Goal: Task Accomplishment & Management: Use online tool/utility

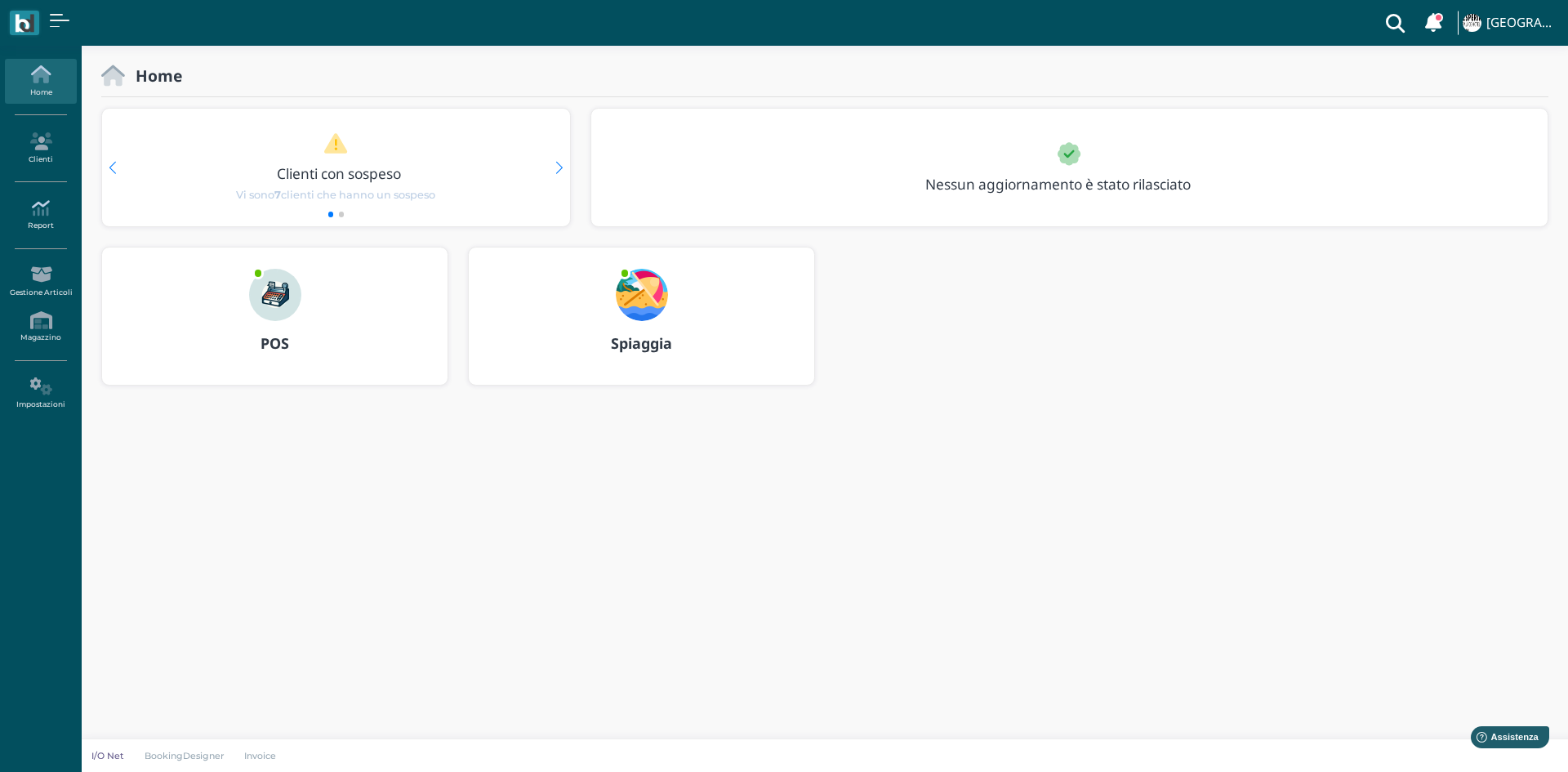
click at [31, 209] on icon at bounding box center [40, 208] width 71 height 18
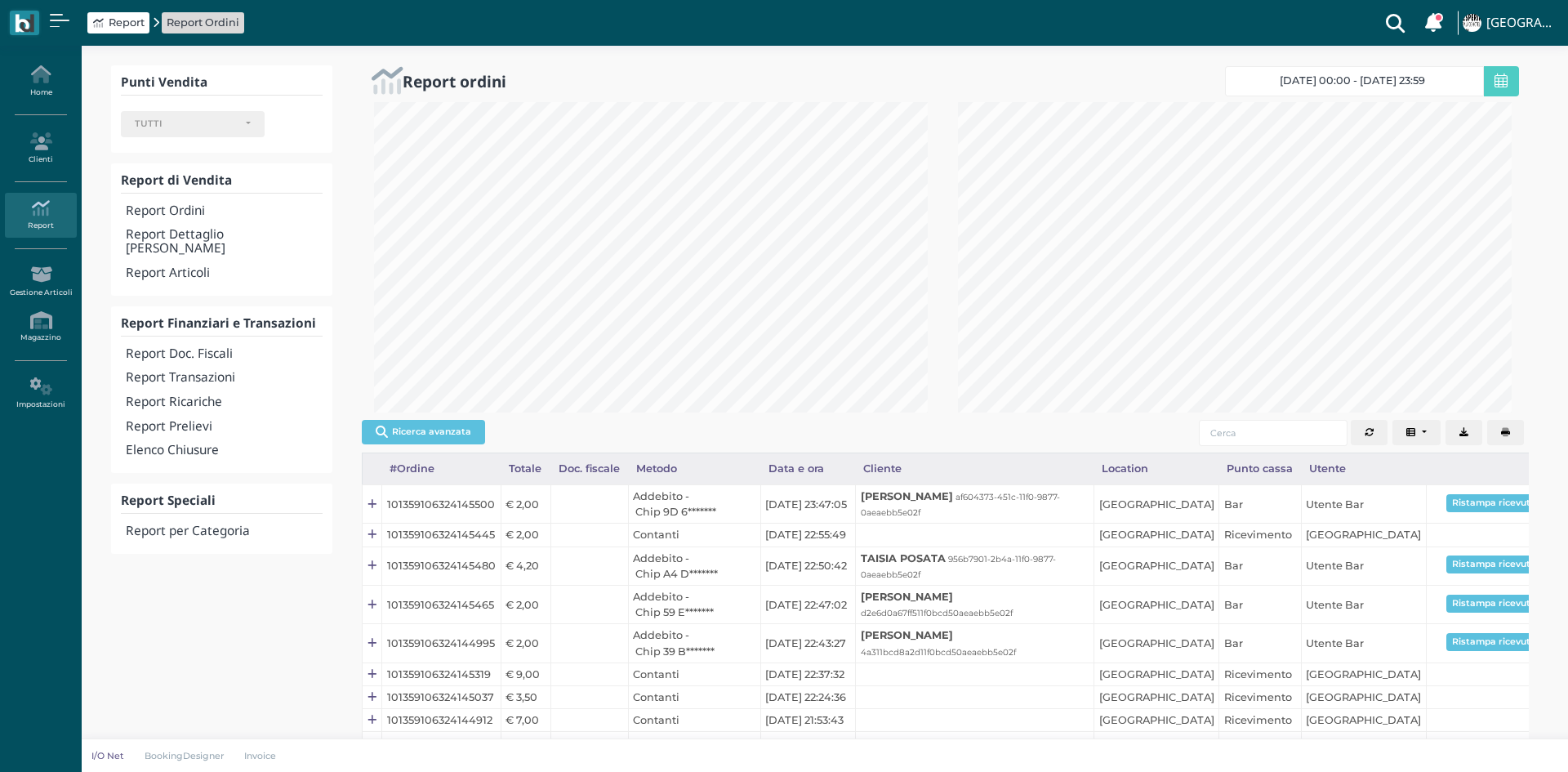
select select
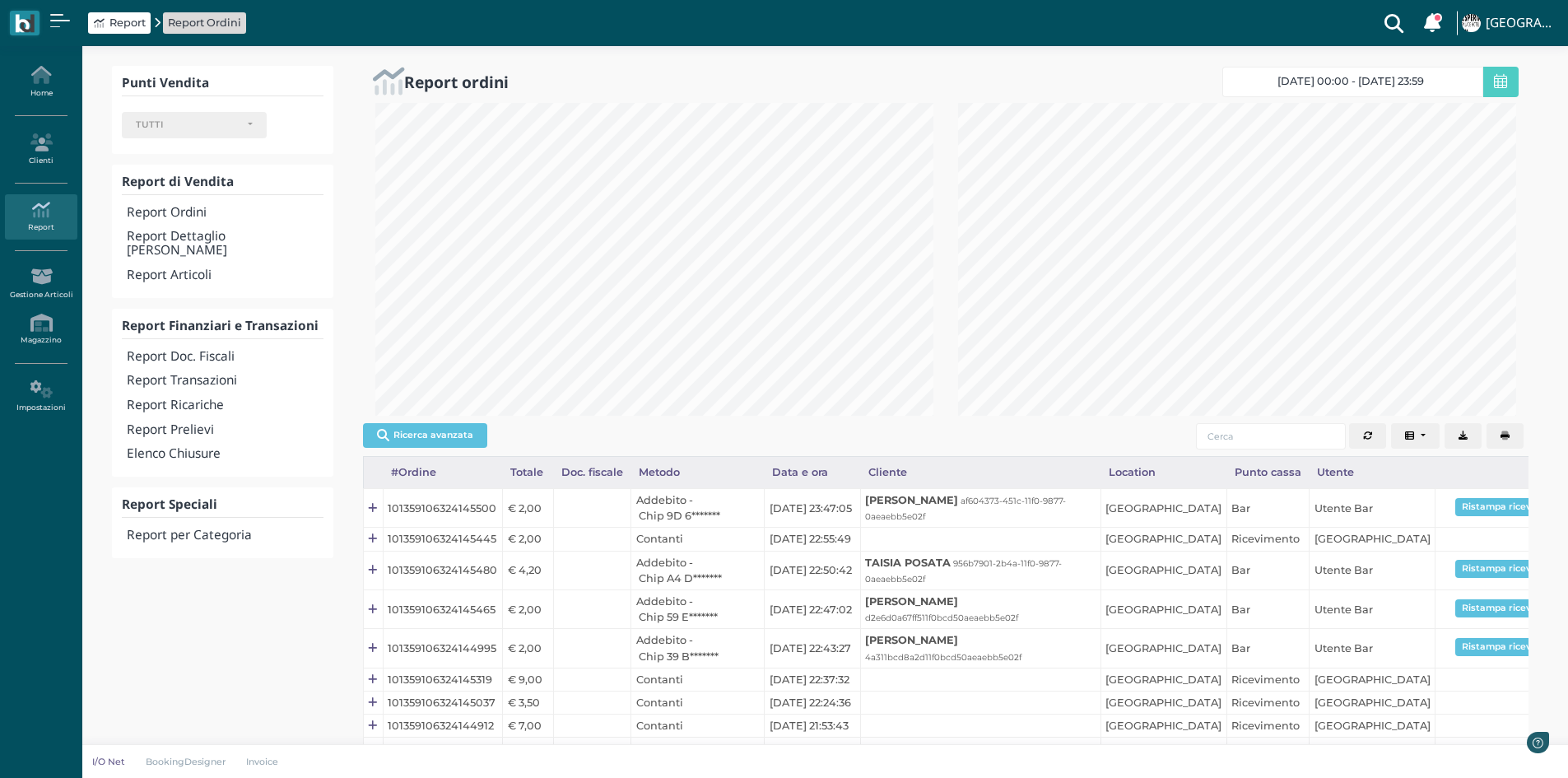
scroll to position [313, 583]
click at [188, 349] on h4 "Report Doc. Fiscali" at bounding box center [225, 357] width 196 height 14
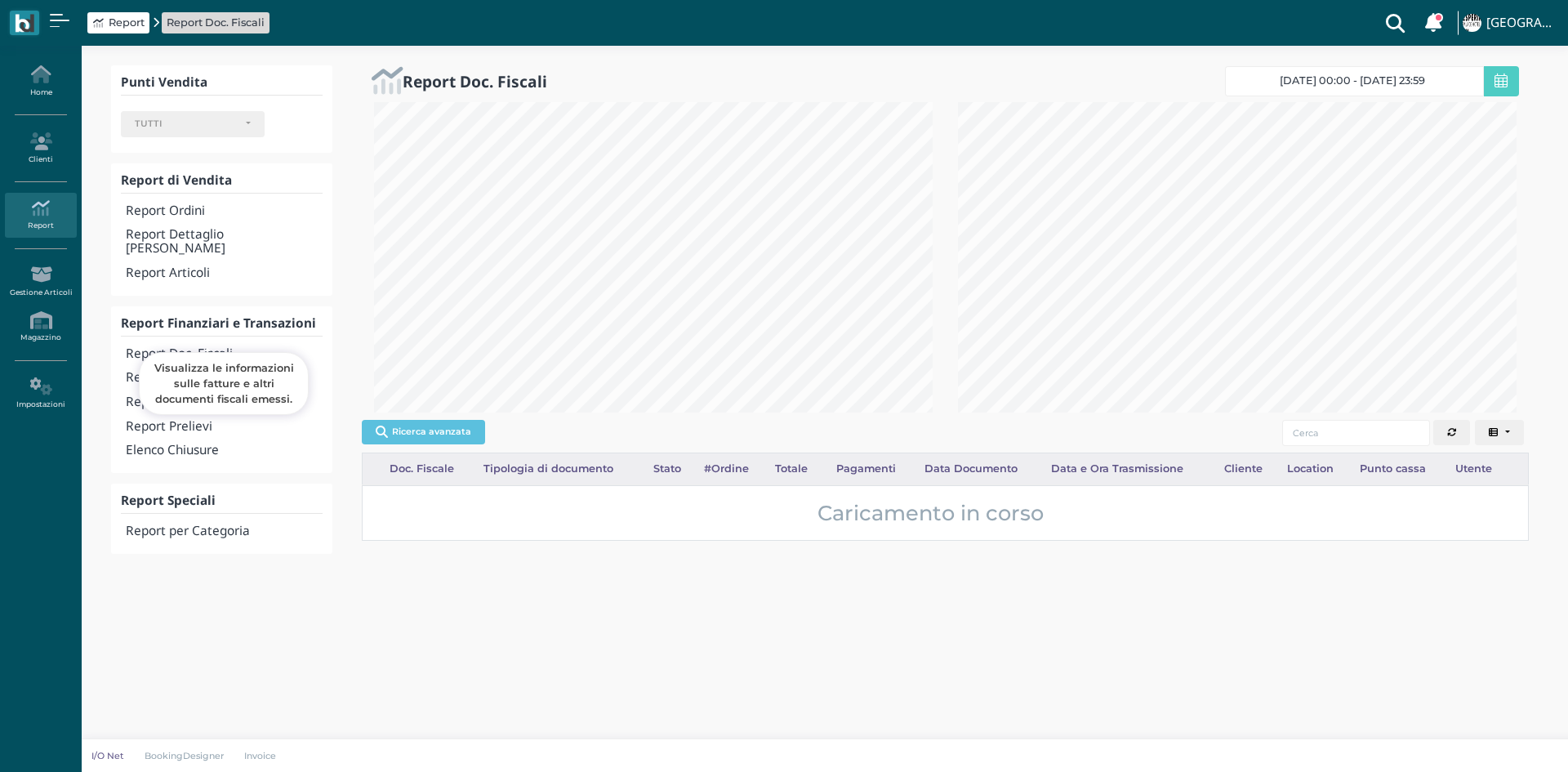
select select
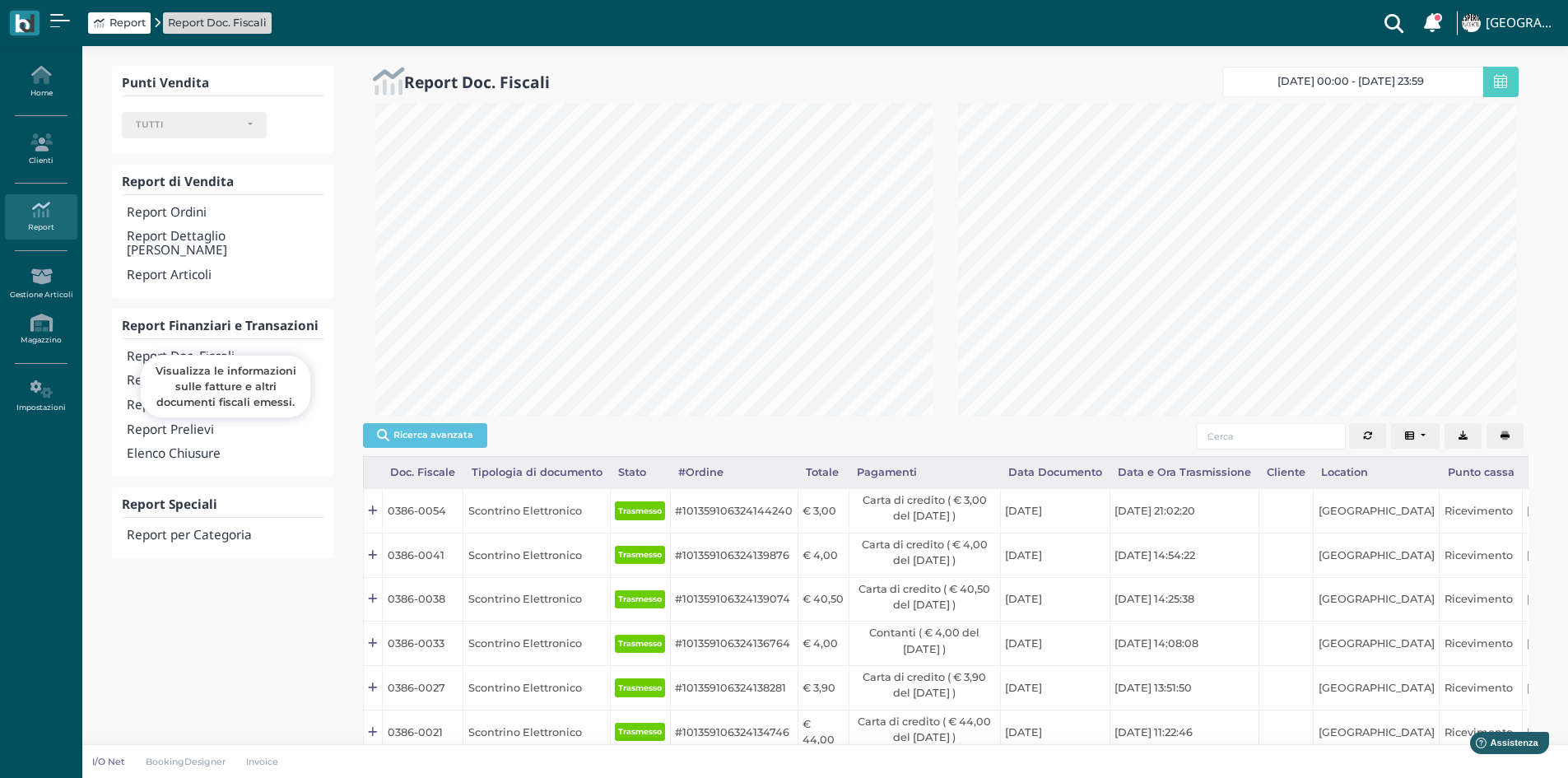
scroll to position [822580, 822478]
click at [1503, 431] on icon "button" at bounding box center [1505, 436] width 9 height 9
click at [216, 374] on h4 "Report Transazioni" at bounding box center [225, 381] width 196 height 14
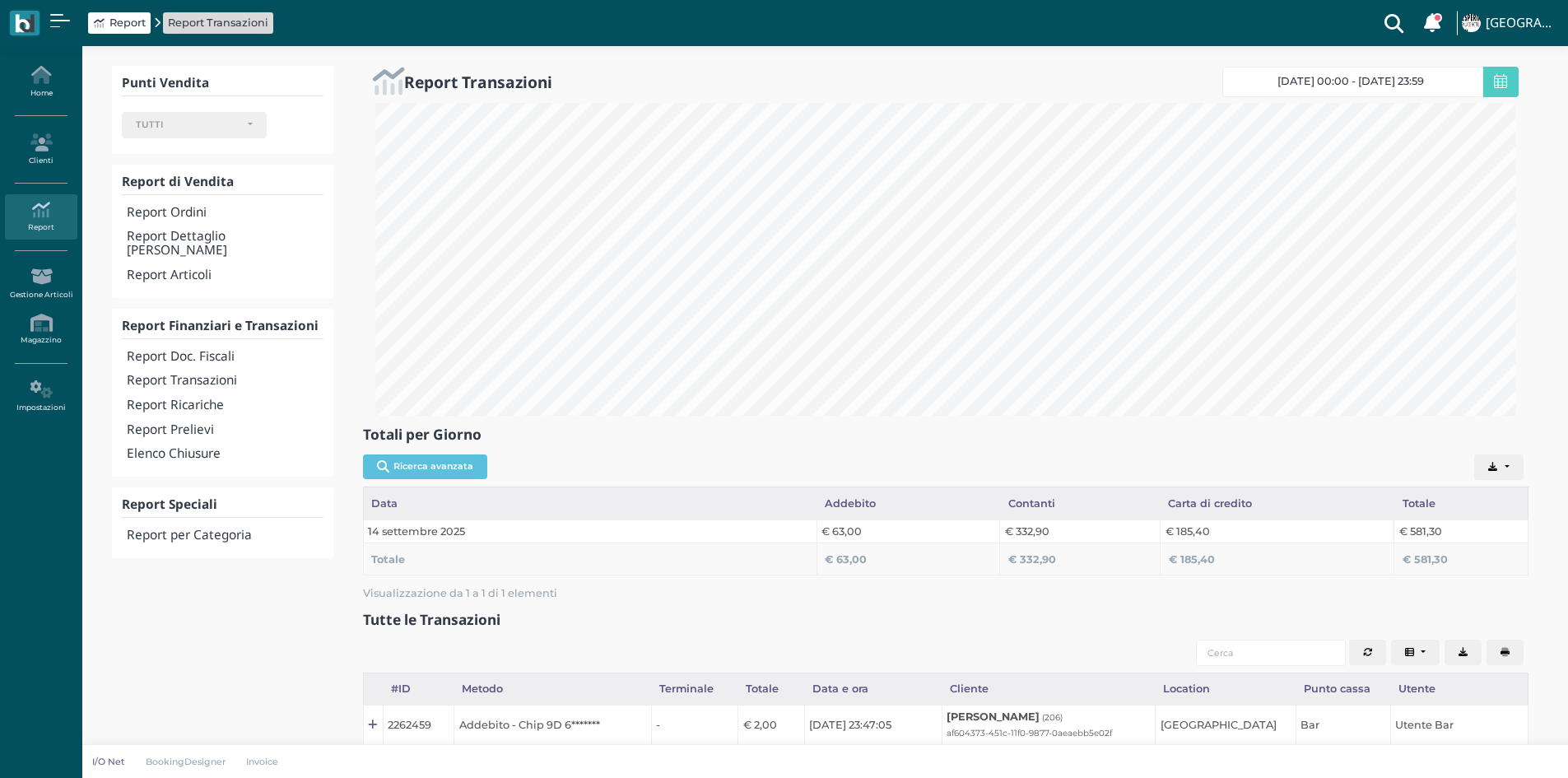
select select
click at [172, 446] on h4 "Elenco Chiusure" at bounding box center [225, 454] width 196 height 14
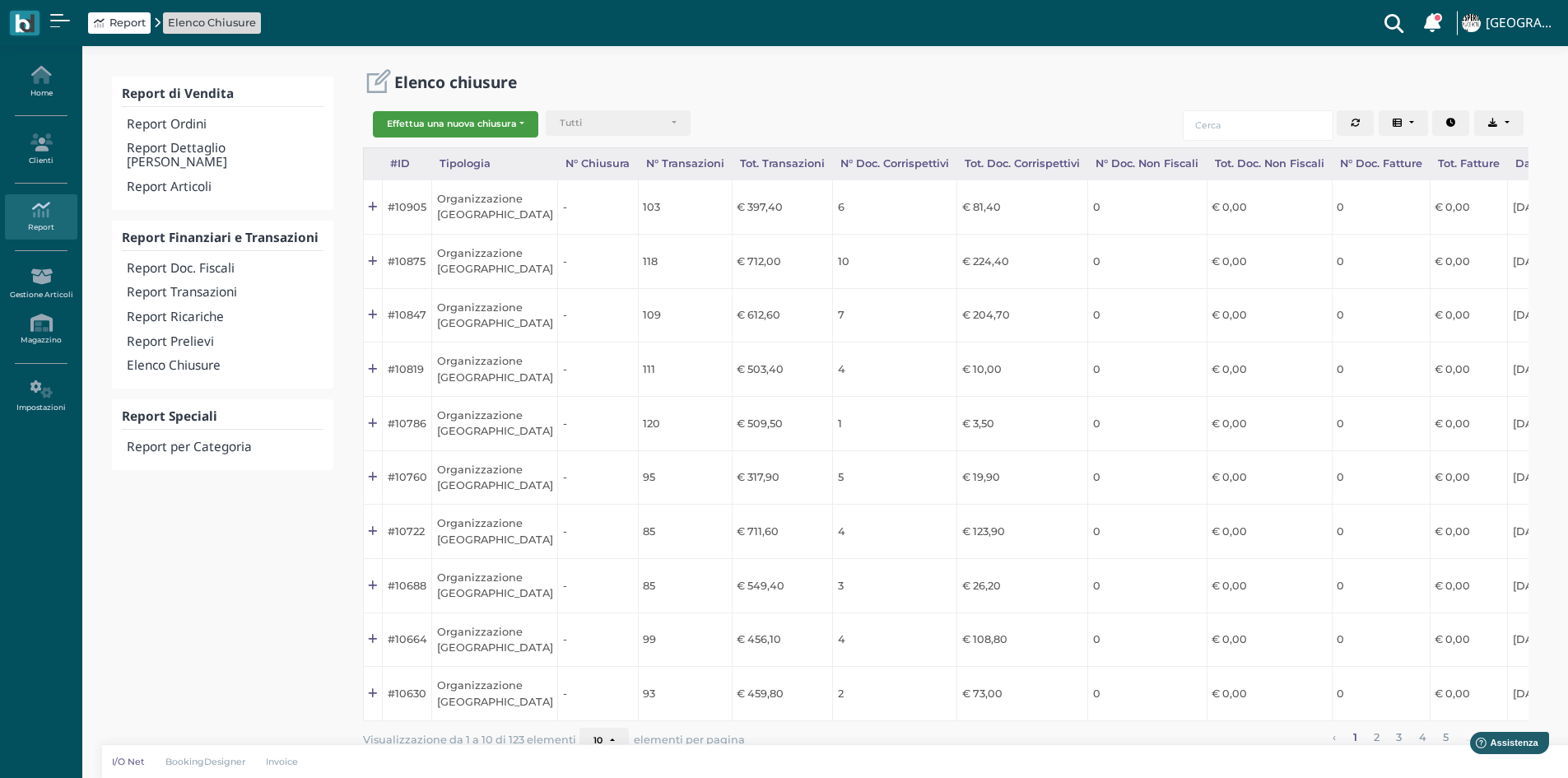
click at [502, 122] on button "Effettua una nuova chiusura" at bounding box center [456, 124] width 165 height 26
click at [416, 146] on span "Organizzazione" at bounding box center [438, 151] width 128 height 22
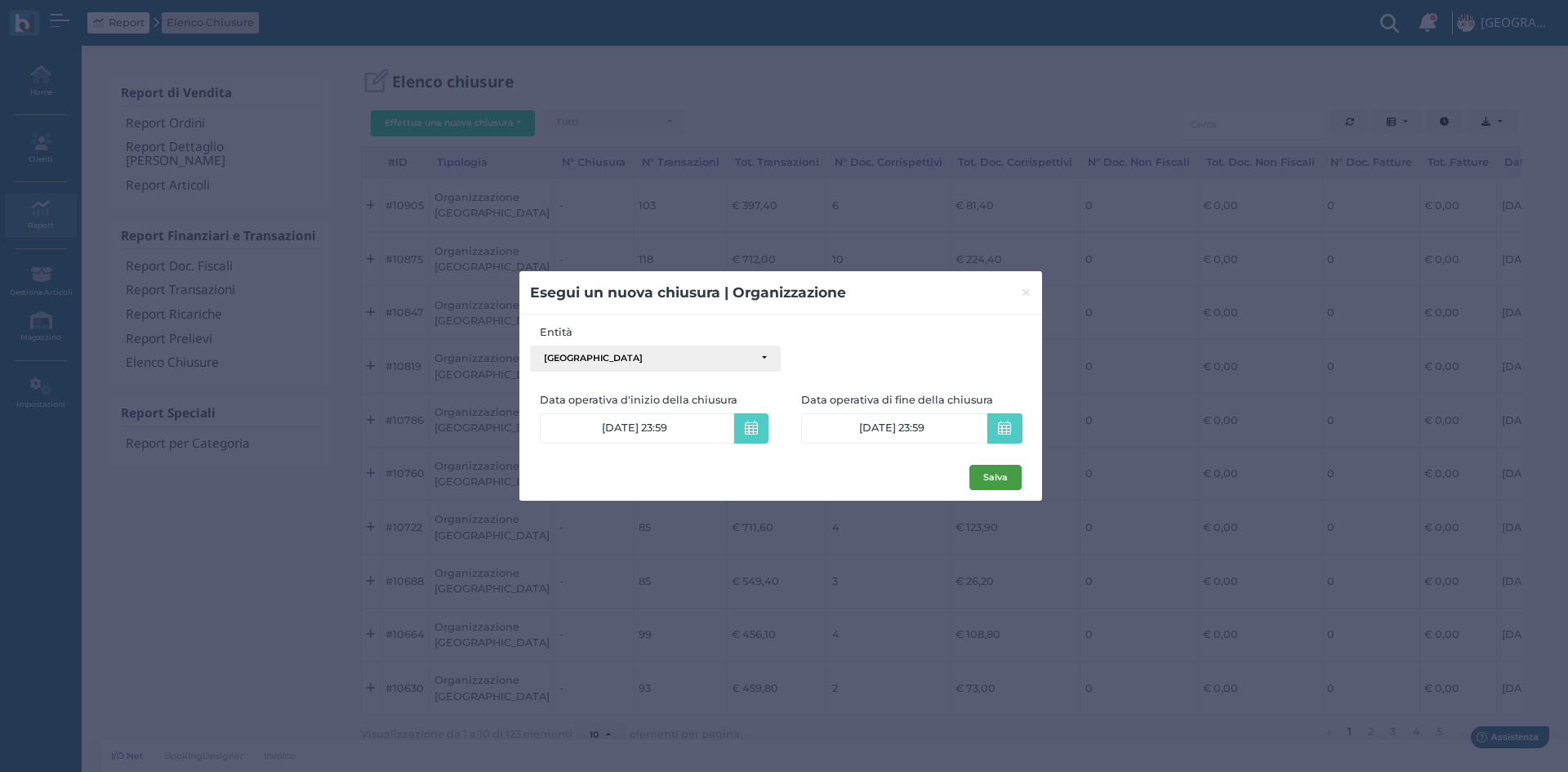
click at [993, 480] on button "Salva" at bounding box center [995, 477] width 53 height 26
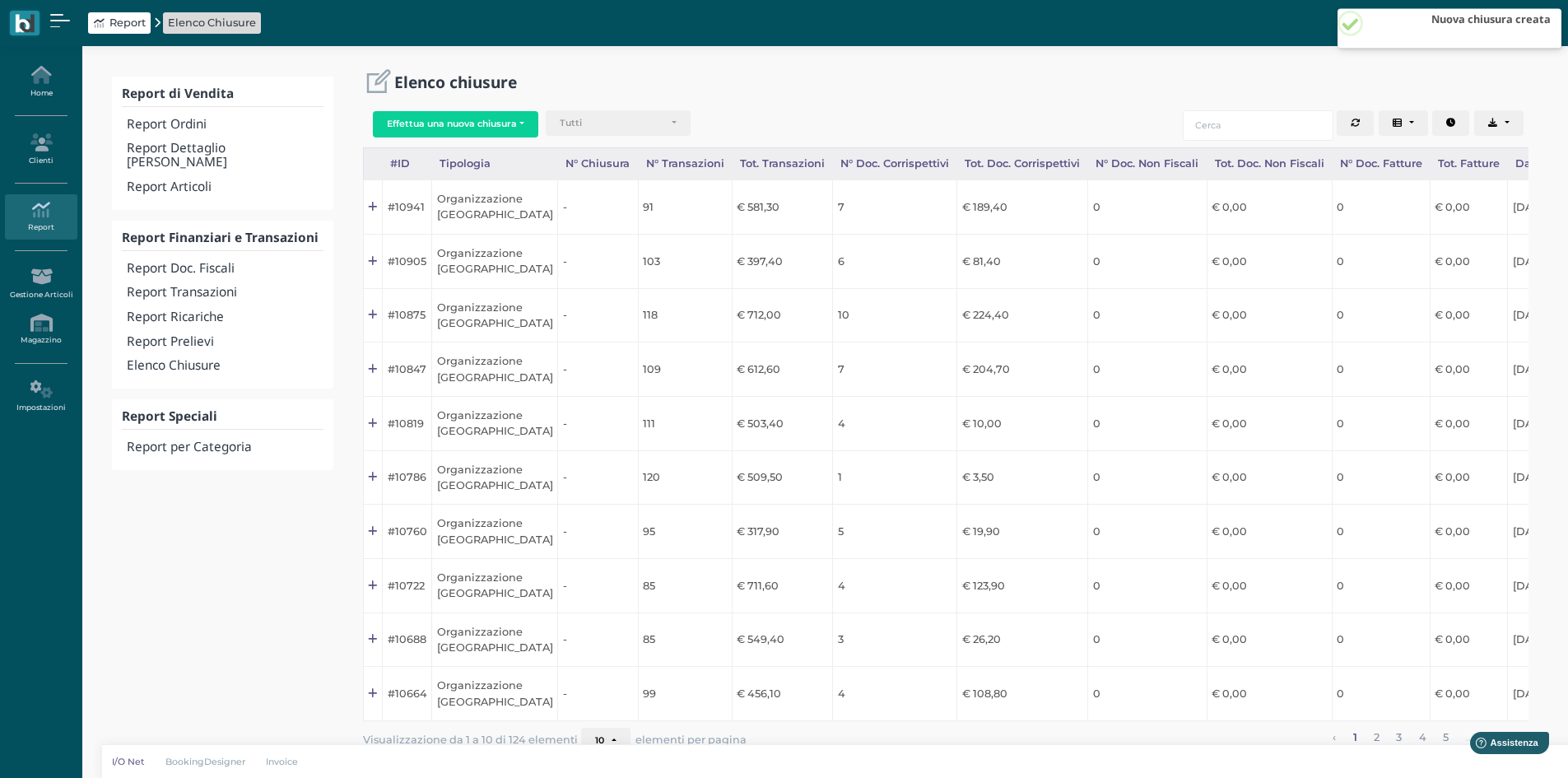
scroll to position [0, 164]
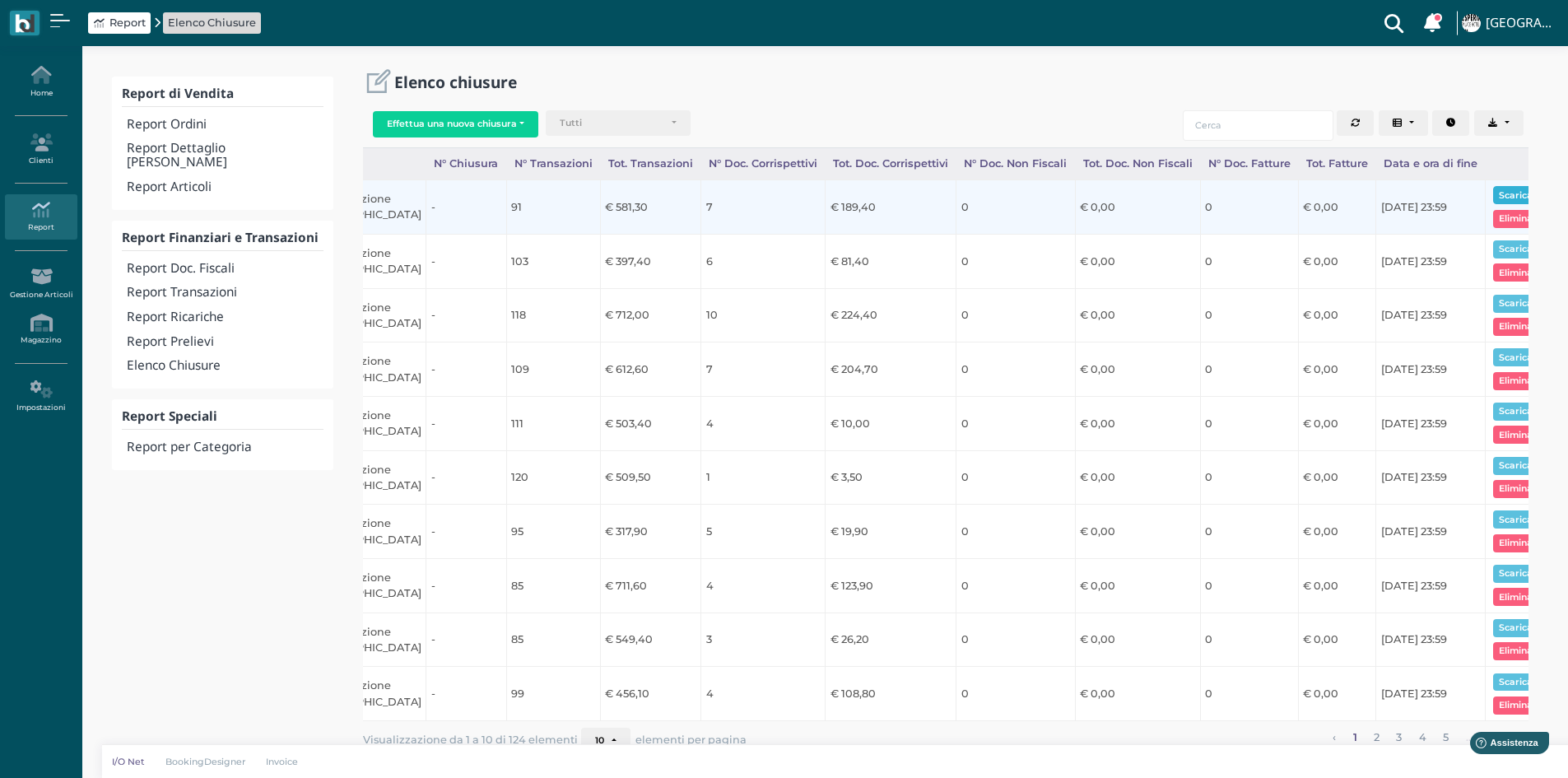
click at [1493, 195] on button "Scarica pdf" at bounding box center [1525, 195] width 64 height 18
